Goal: Transaction & Acquisition: Obtain resource

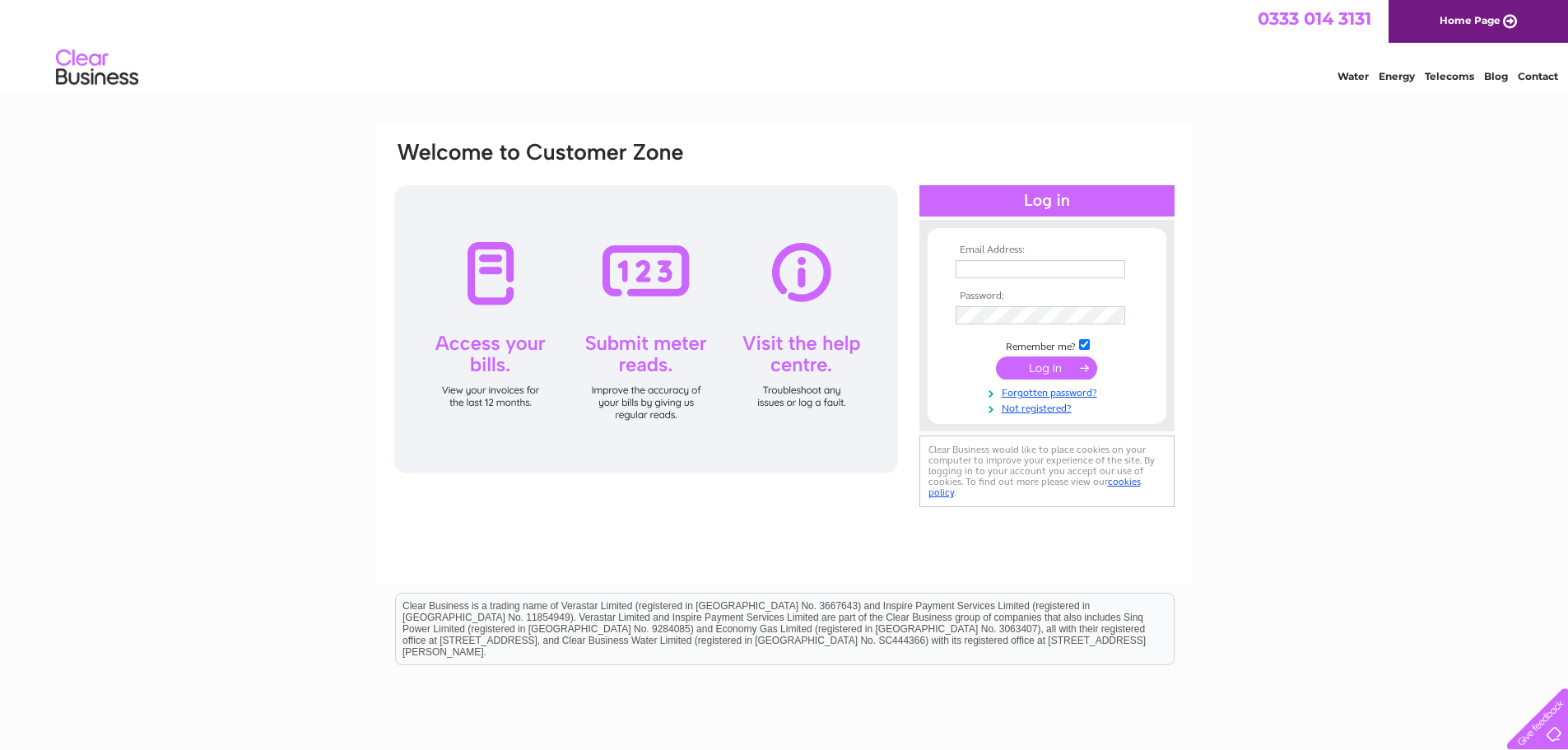
type input "[EMAIL_ADDRESS][DOMAIN_NAME]"
click at [938, 316] on form "Email Address: jamesgrieveandson@gmail.com Password:" at bounding box center [1046, 330] width 238 height 172
drag, startPoint x: 1336, startPoint y: 375, endPoint x: 1319, endPoint y: 375, distance: 17.0
click at [1336, 375] on div "Email Address: jamesgrieveandson@gmail.com Password:" at bounding box center [784, 494] width 1568 height 742
click at [1054, 362] on input "submit" at bounding box center [1047, 368] width 101 height 23
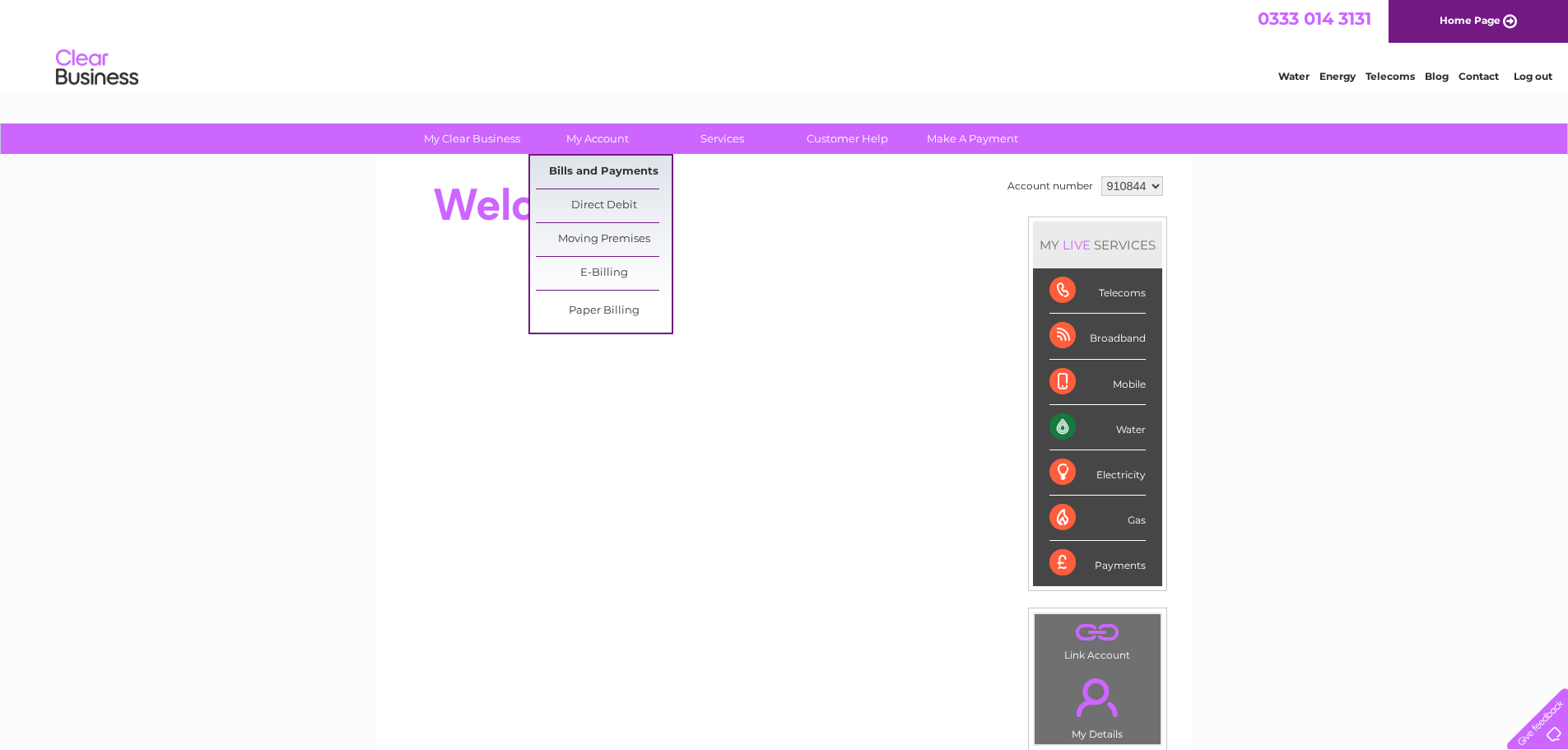
click at [613, 166] on link "Bills and Payments" at bounding box center [604, 172] width 136 height 33
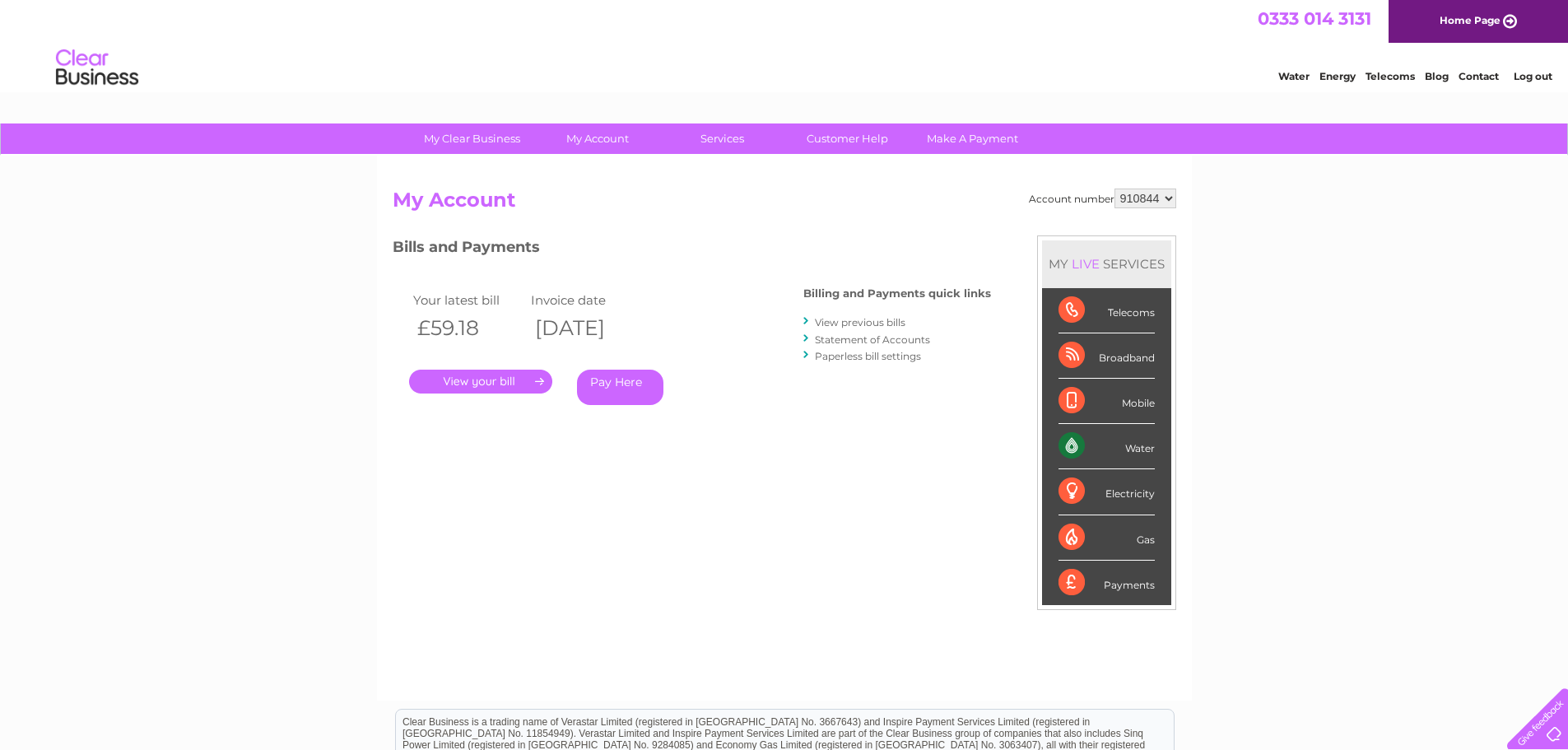
click at [503, 380] on link "." at bounding box center [480, 381] width 143 height 24
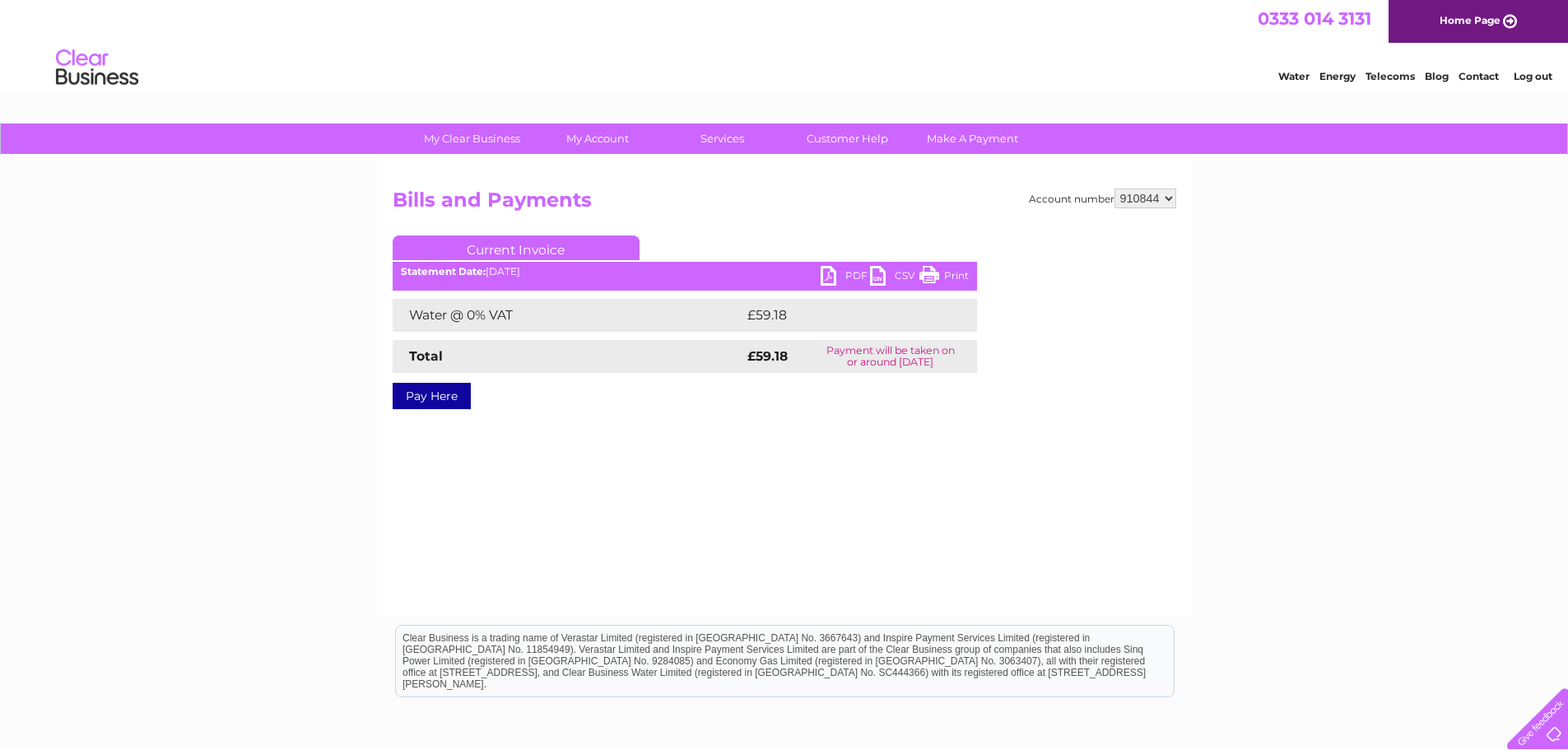
click at [824, 271] on link "PDF" at bounding box center [845, 277] width 50 height 24
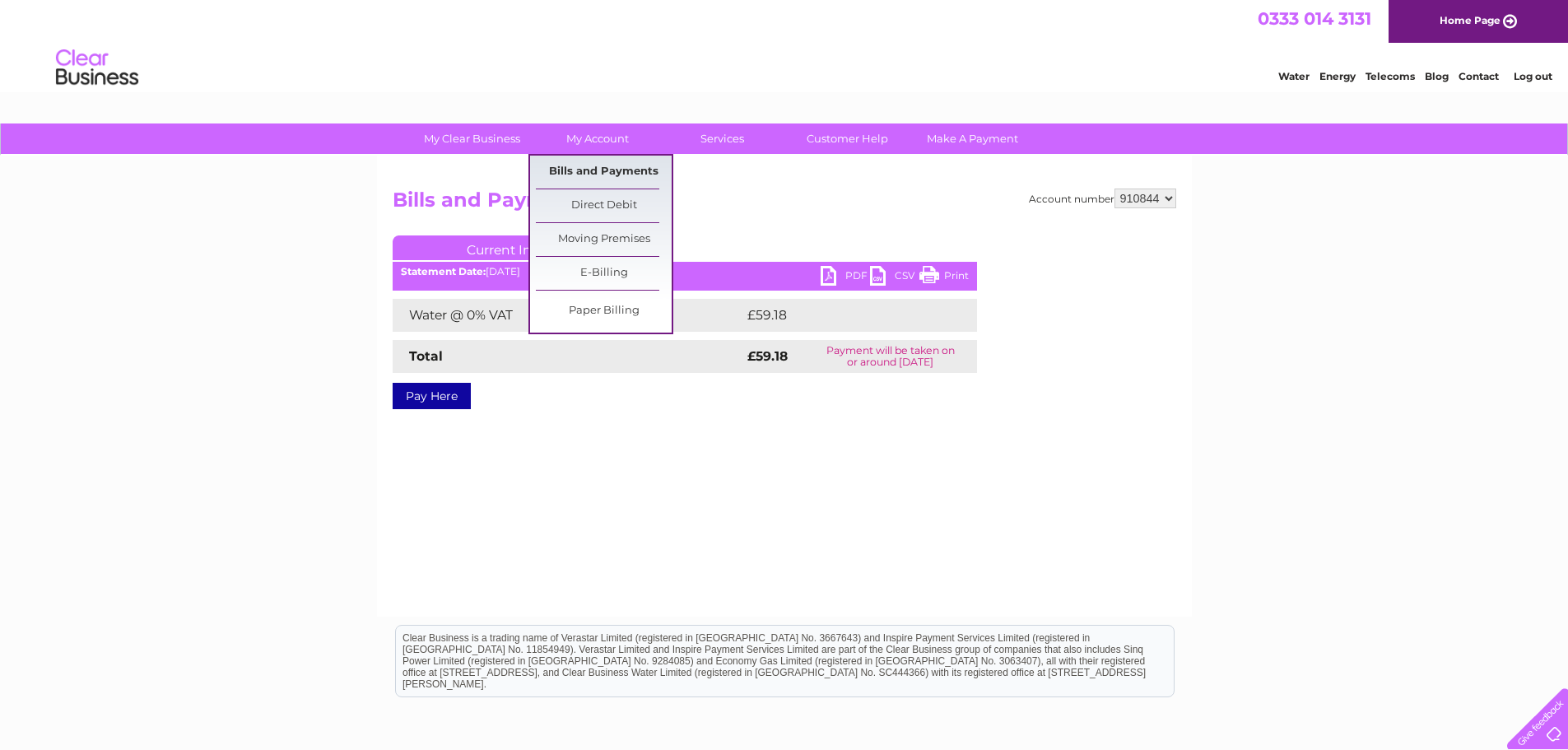
click at [589, 169] on link "Bills and Payments" at bounding box center [604, 172] width 136 height 33
click at [575, 168] on link "Bills and Payments" at bounding box center [604, 172] width 136 height 33
click at [609, 162] on link "Bills and Payments" at bounding box center [604, 172] width 136 height 33
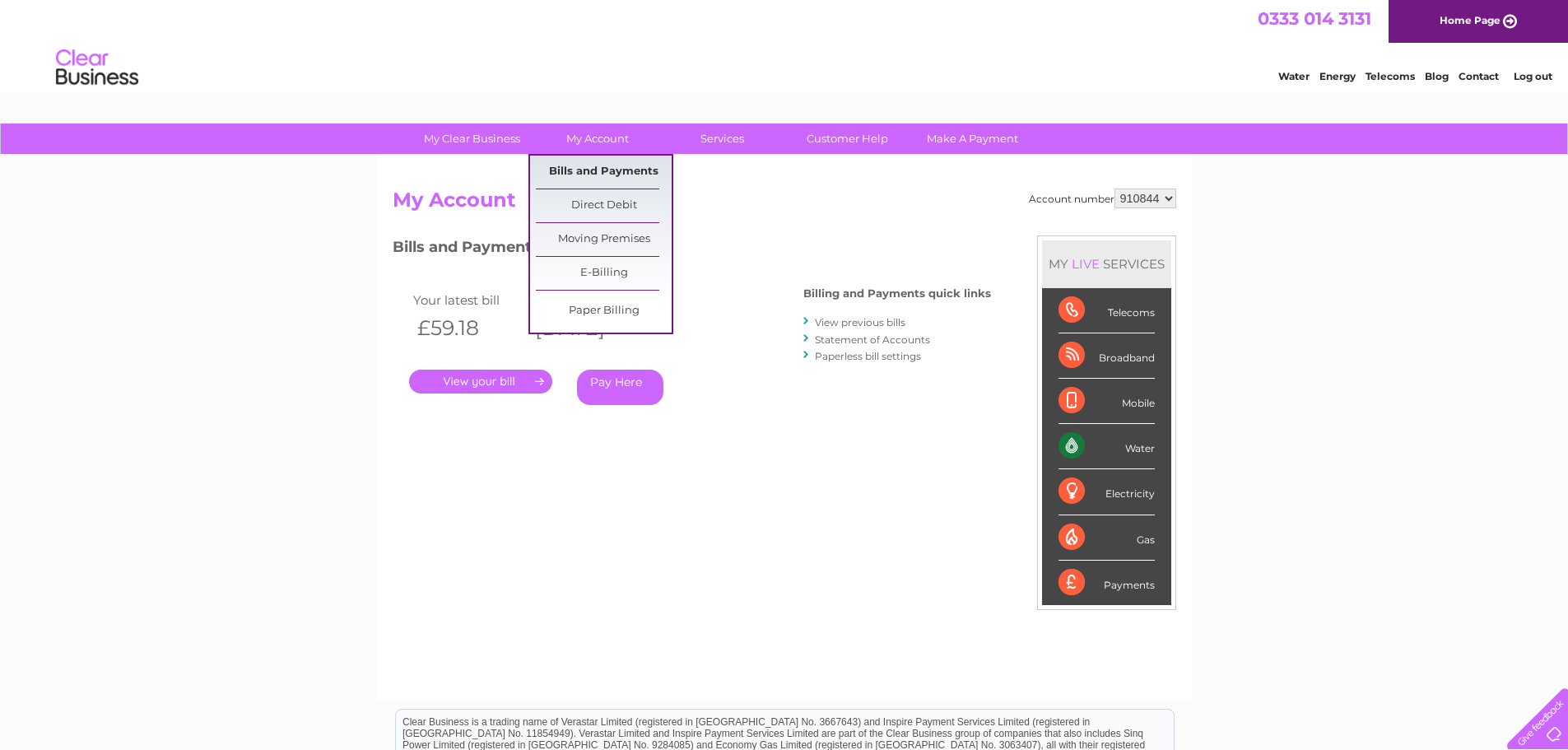
click at [595, 164] on link "Bills and Payments" at bounding box center [604, 172] width 136 height 33
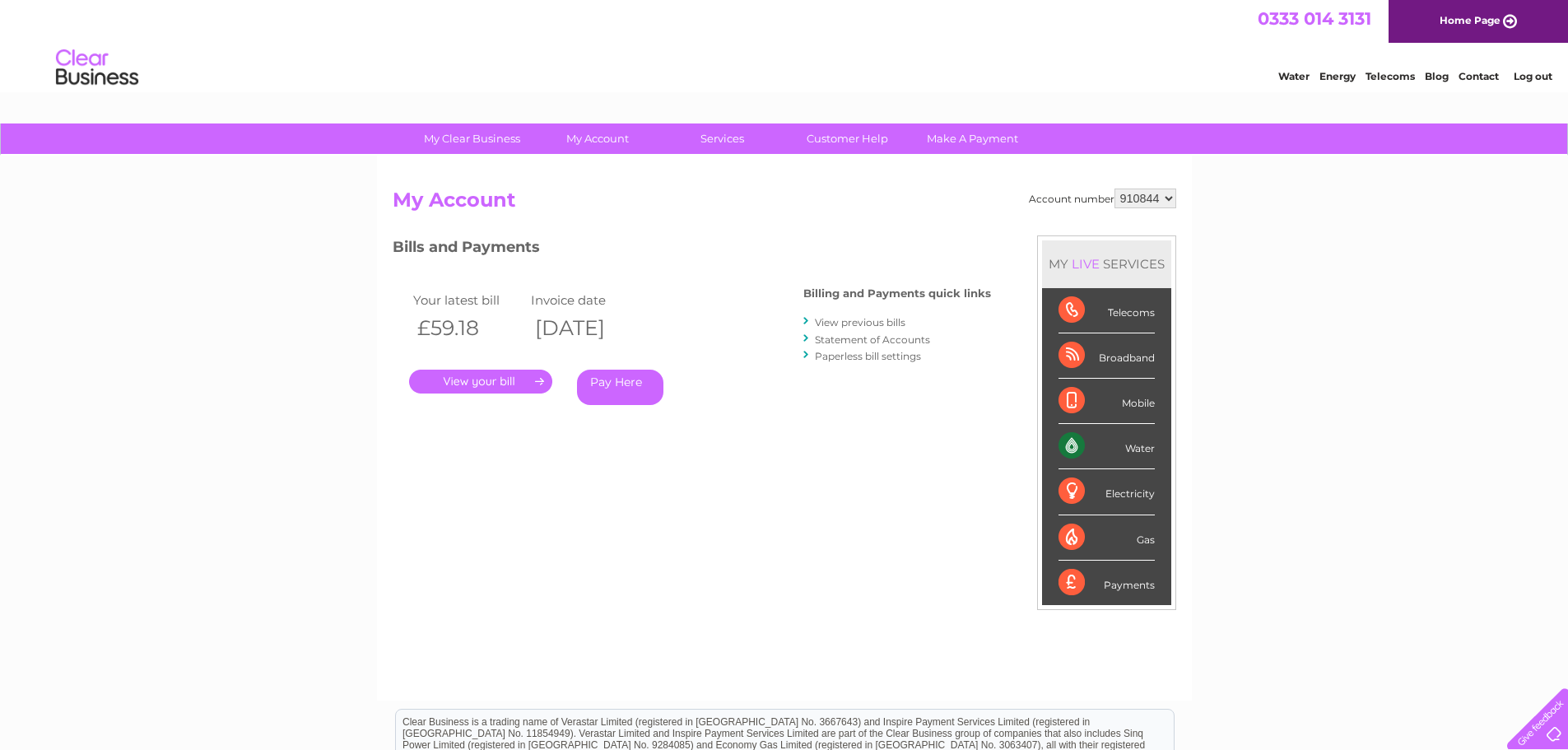
click at [1166, 191] on select "910844" at bounding box center [1145, 198] width 62 height 20
click at [1114, 189] on select "910844" at bounding box center [1145, 198] width 62 height 20
click at [1167, 194] on select "910844" at bounding box center [1145, 198] width 62 height 20
click at [1166, 195] on select "910844" at bounding box center [1145, 198] width 62 height 20
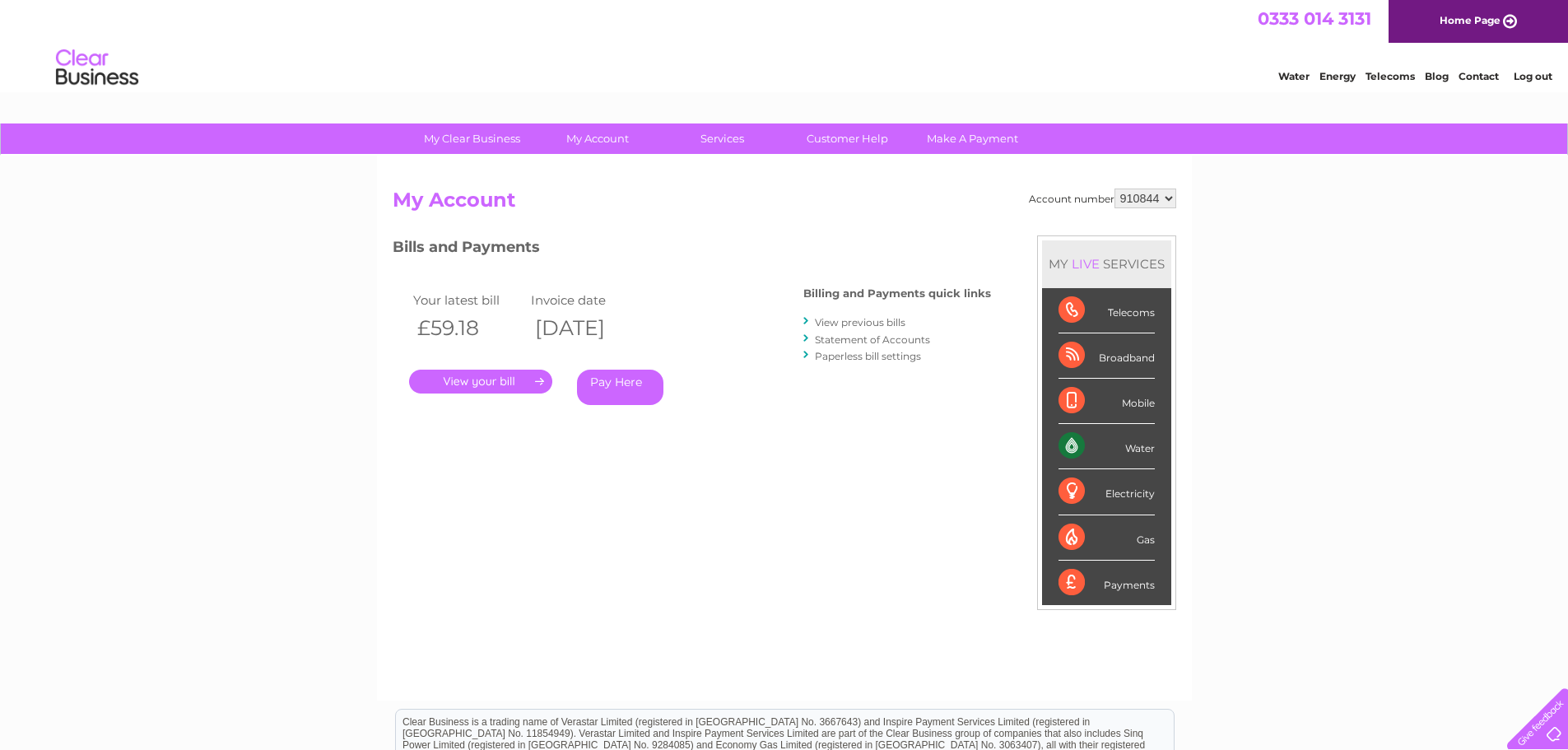
click at [1166, 195] on select "910844" at bounding box center [1145, 198] width 62 height 20
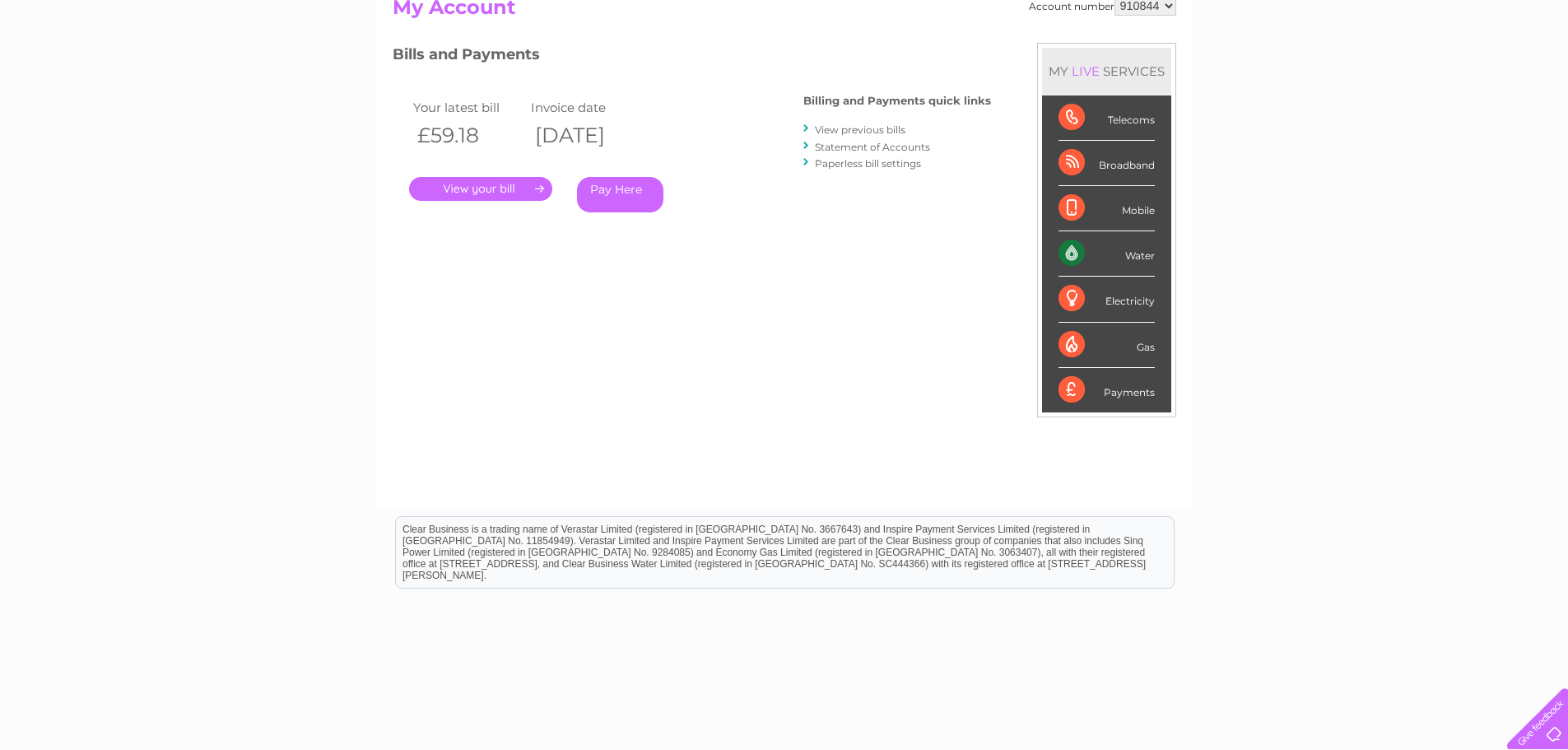
scroll to position [244, 0]
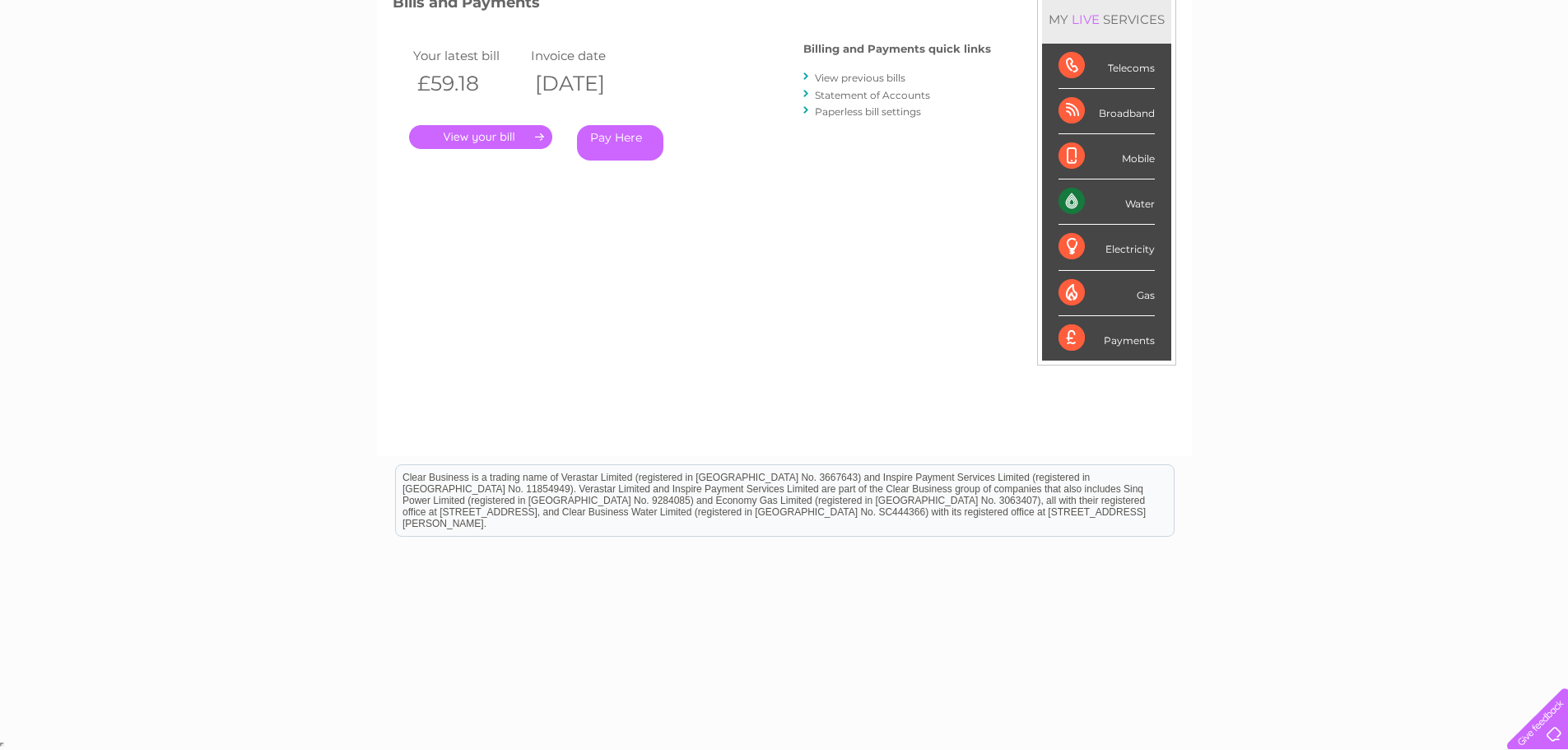
click at [1042, 416] on div "Account number 910844 My Account MY LIVE SERVICES Telecoms Broadband Mobile Wat…" at bounding box center [784, 191] width 783 height 495
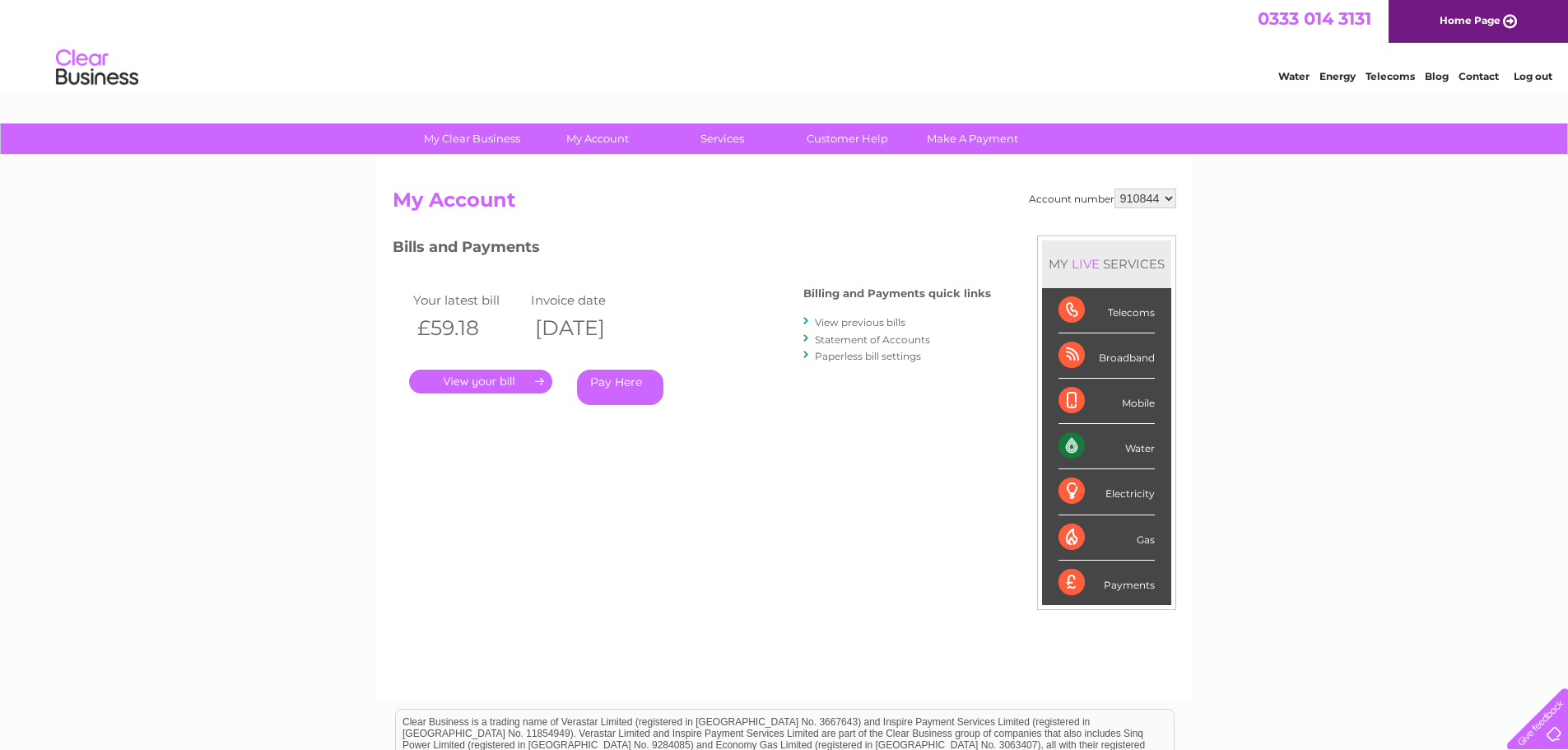
click at [832, 321] on link "View previous bills" at bounding box center [860, 322] width 91 height 12
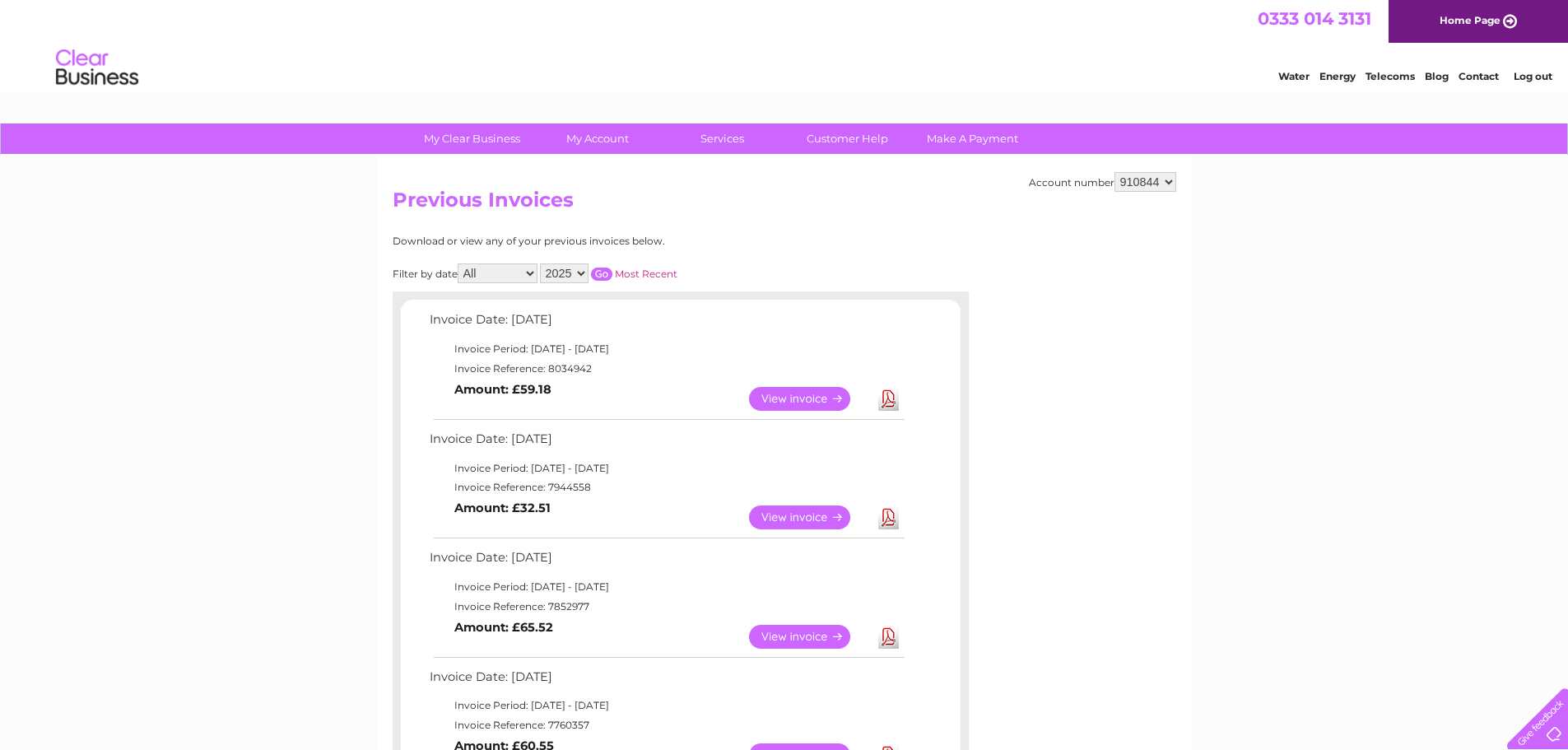
click at [788, 514] on link "View" at bounding box center [809, 517] width 121 height 24
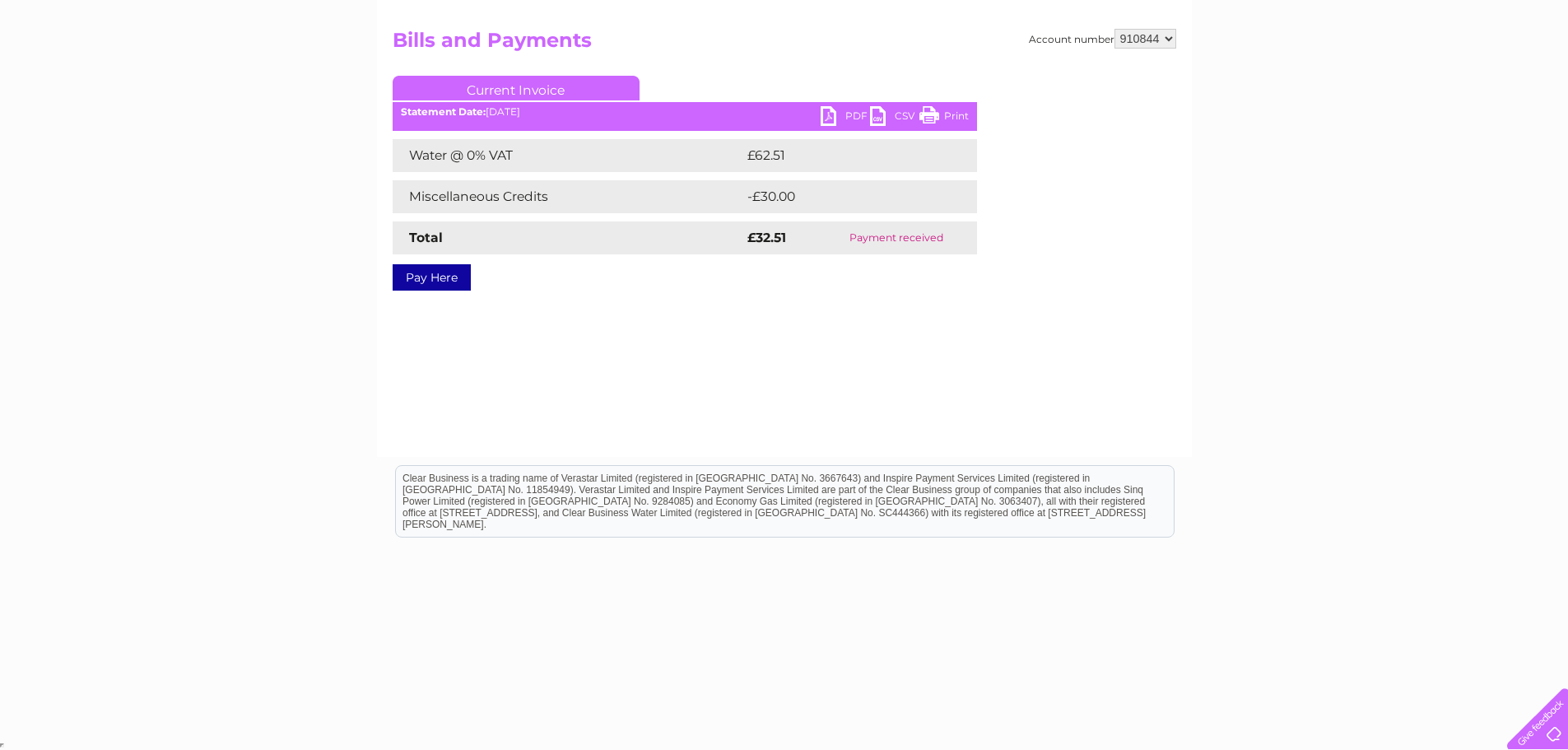
scroll to position [161, 0]
click at [830, 107] on link "PDF" at bounding box center [845, 117] width 50 height 24
